Goal: Find contact information: Find contact information

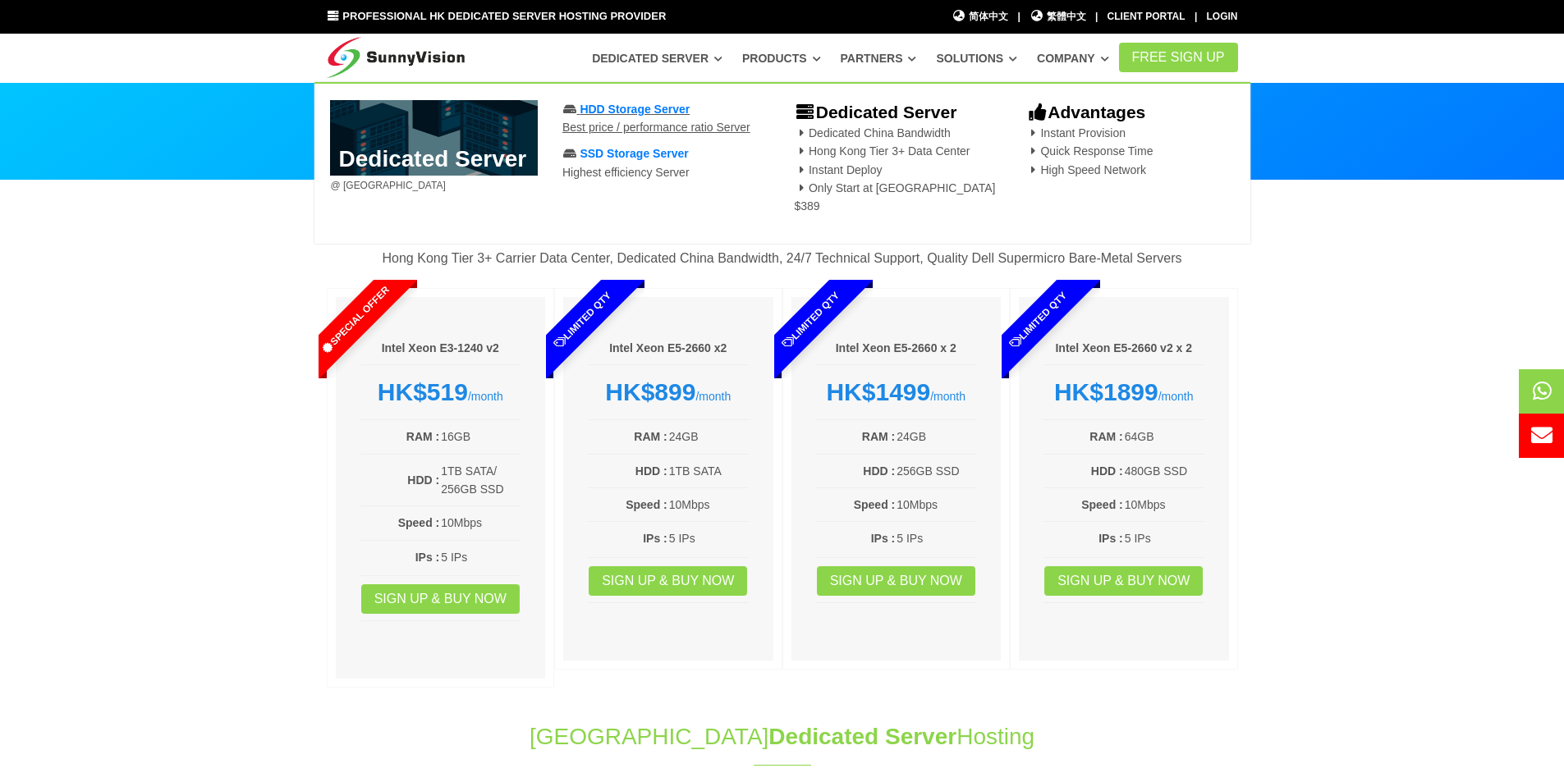
click at [654, 114] on span "HDD Storage Server" at bounding box center [635, 109] width 110 height 13
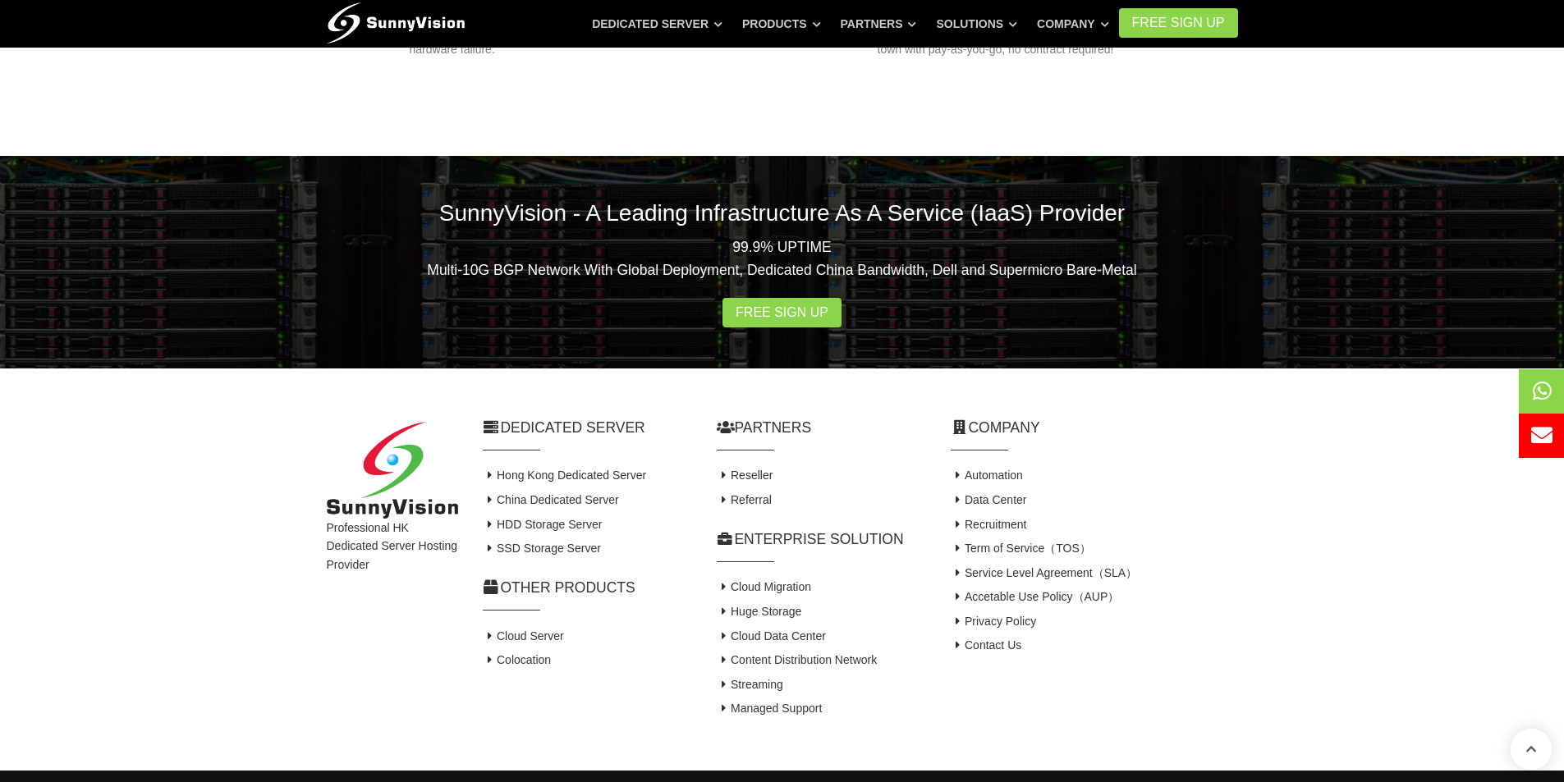
scroll to position [2345, 0]
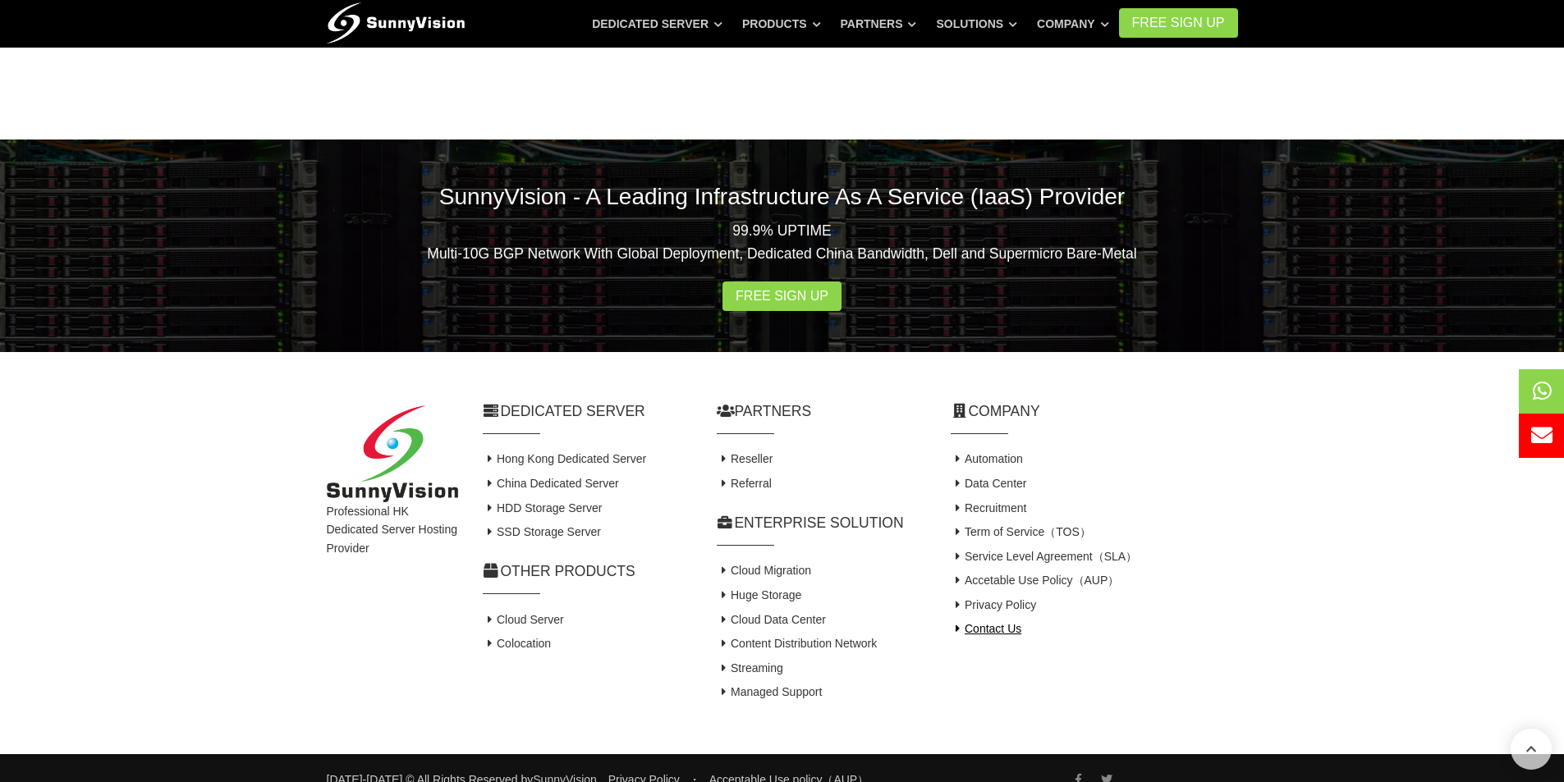
click at [1009, 622] on link "Contact Us" at bounding box center [986, 628] width 71 height 13
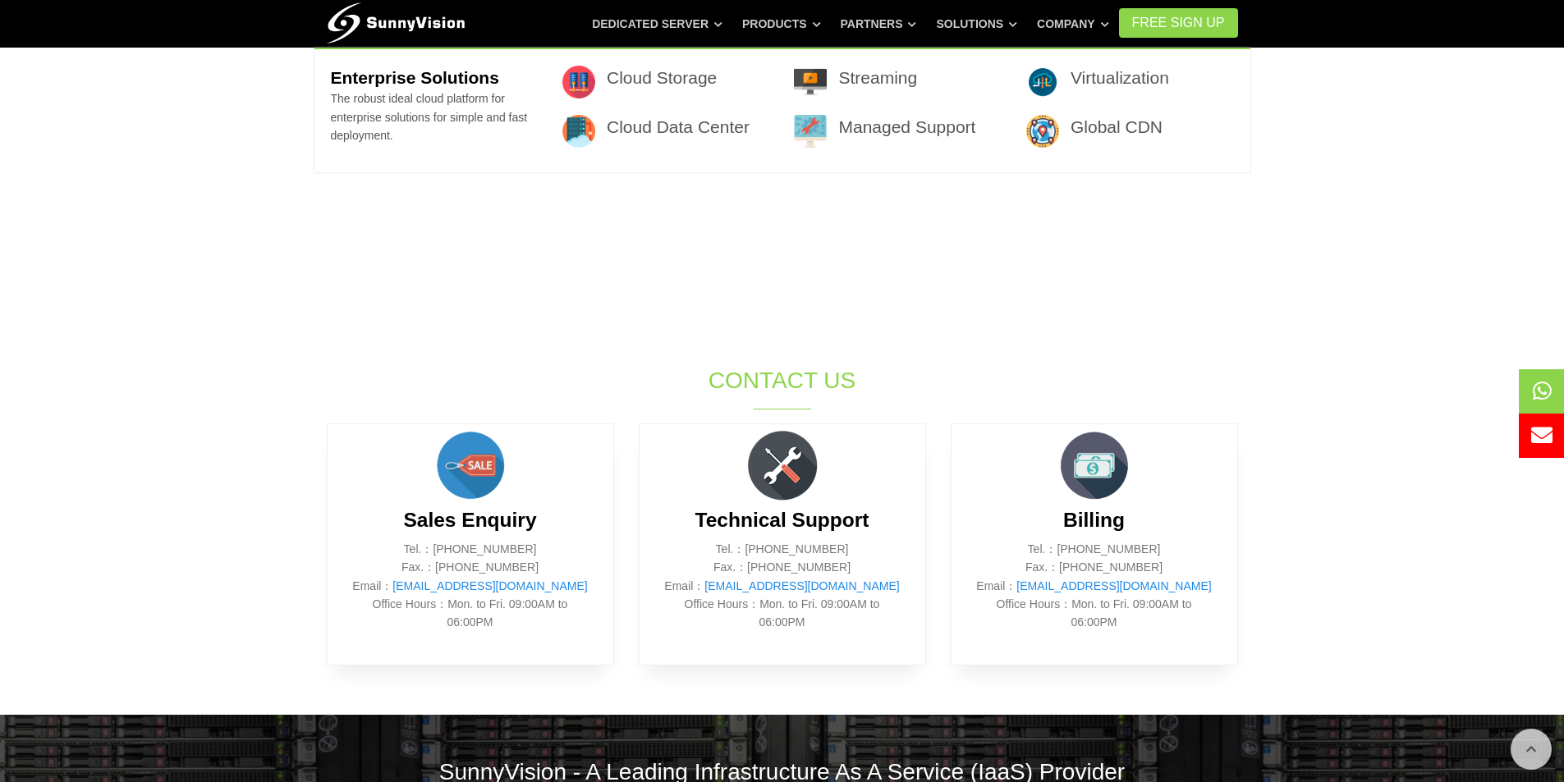
scroll to position [328, 0]
